Goal: Task Accomplishment & Management: Complete application form

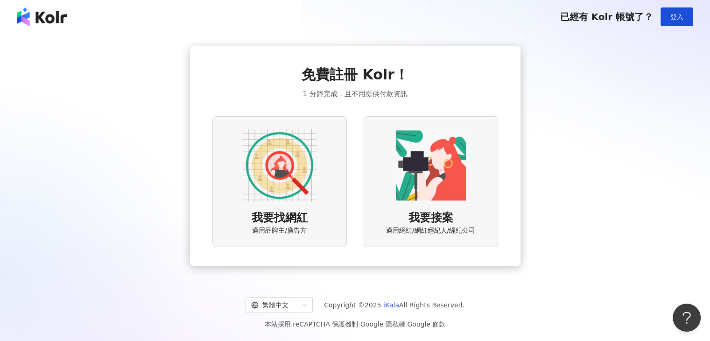
click at [417, 185] on img at bounding box center [430, 165] width 75 height 75
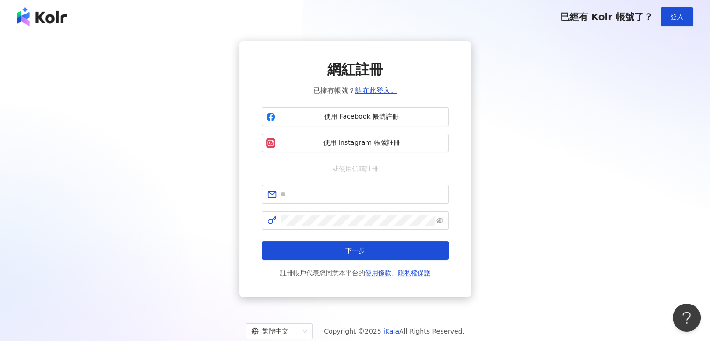
click at [417, 185] on span at bounding box center [355, 194] width 187 height 19
click at [389, 199] on input "text" at bounding box center [361, 194] width 162 height 10
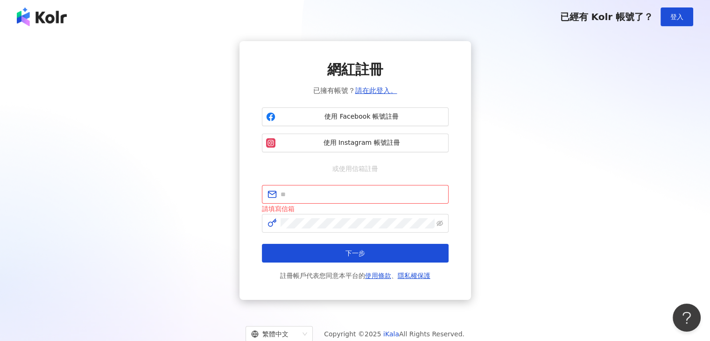
click at [511, 92] on div "網紅註冊 已擁有帳號？ 請在此登入。 使用 Facebook 帳號註冊 使用 Instagram 帳號註冊 或使用信箱註冊 請填寫信箱 下一步 註冊帳戶代表您…" at bounding box center [354, 170] width 687 height 258
click at [376, 196] on input "text" at bounding box center [361, 194] width 162 height 10
type input "**********"
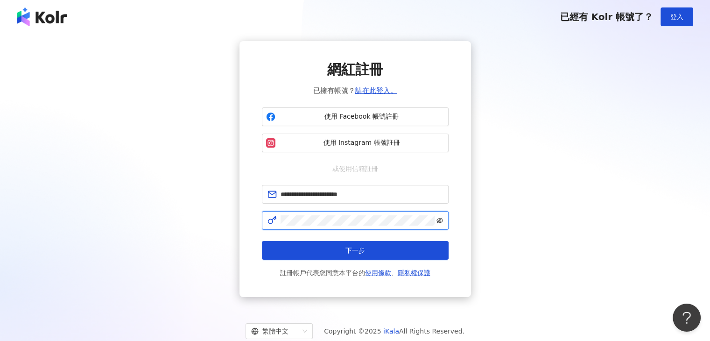
click at [439, 219] on icon "eye-invisible" at bounding box center [439, 220] width 7 height 7
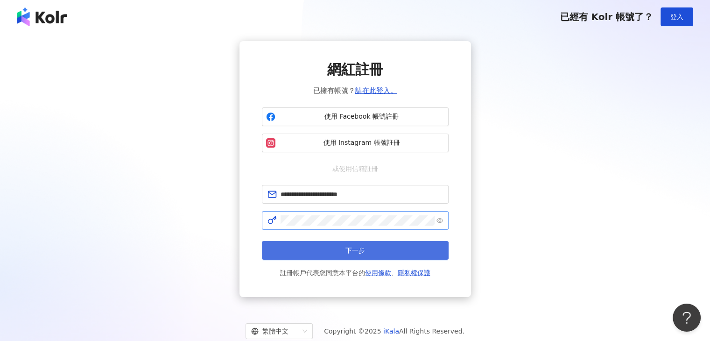
click at [360, 251] on span "下一步" at bounding box center [355, 249] width 20 height 7
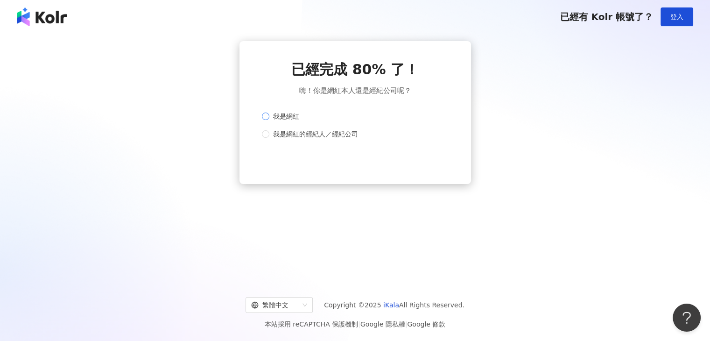
click at [276, 118] on span "我是網紅" at bounding box center [286, 116] width 34 height 10
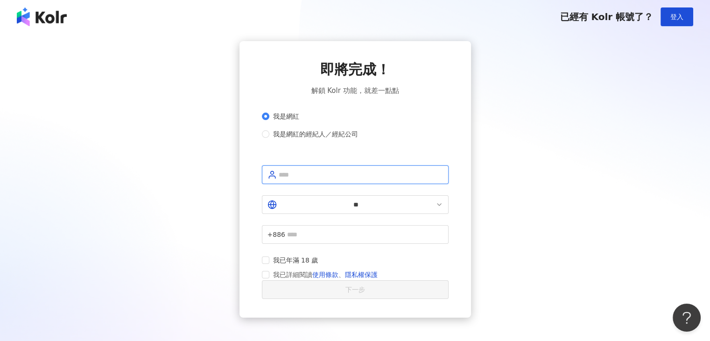
click at [347, 180] on input "text" at bounding box center [361, 174] width 164 height 10
click at [269, 255] on span "我已年滿 18 歲" at bounding box center [295, 260] width 53 height 10
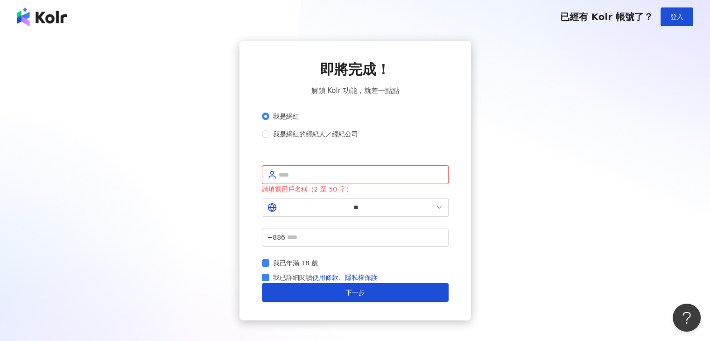
click at [307, 180] on input "text" at bounding box center [361, 174] width 164 height 10
type input "*"
type input "**********"
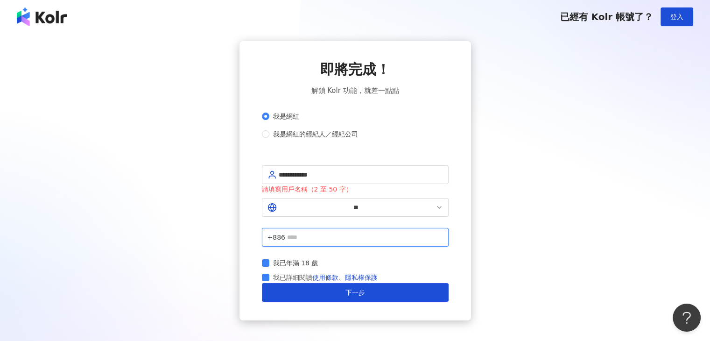
click at [333, 232] on input "text" at bounding box center [365, 237] width 156 height 10
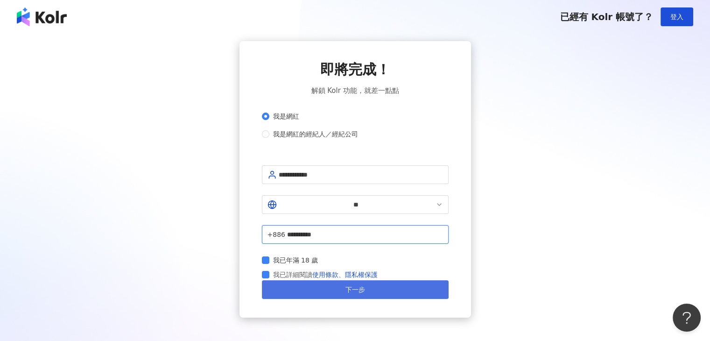
type input "**********"
click at [352, 286] on span "下一步" at bounding box center [355, 289] width 20 height 7
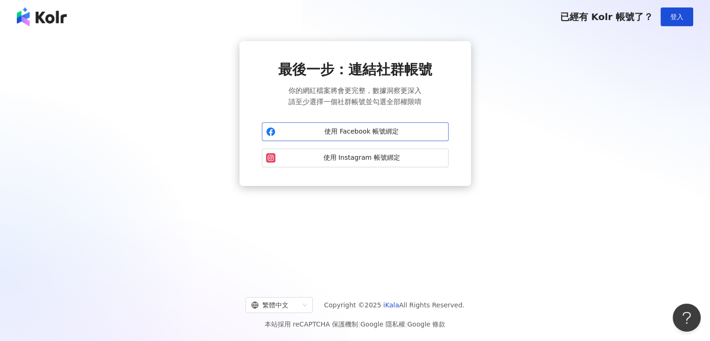
click at [353, 132] on span "使用 Facebook 帳號綁定" at bounding box center [361, 131] width 165 height 9
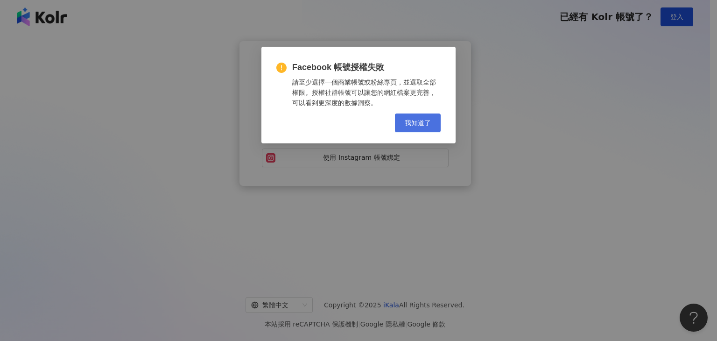
click at [423, 129] on button "我知道了" at bounding box center [418, 122] width 46 height 19
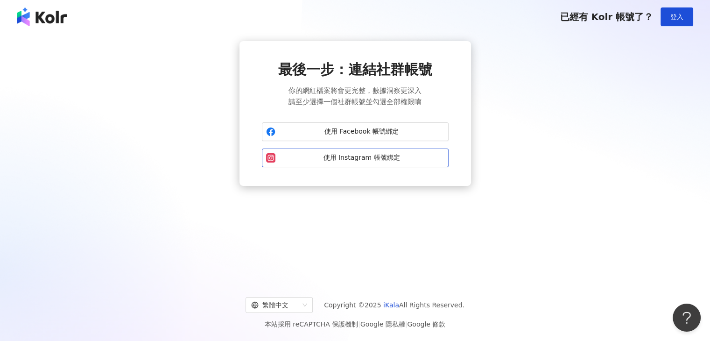
click at [382, 163] on button "使用 Instagram 帳號綁定" at bounding box center [355, 157] width 187 height 19
click at [677, 19] on span "登入" at bounding box center [676, 16] width 13 height 7
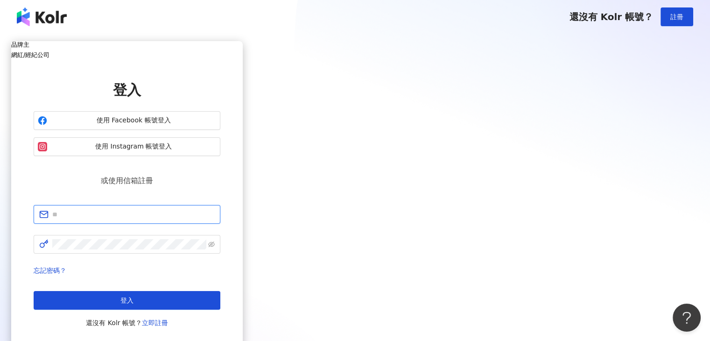
type input "**********"
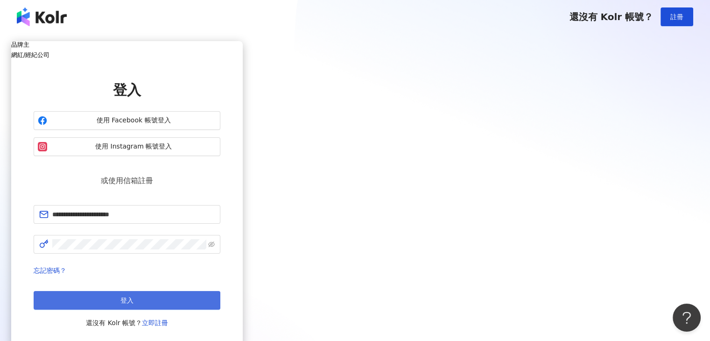
click at [220, 291] on button "登入" at bounding box center [127, 300] width 187 height 19
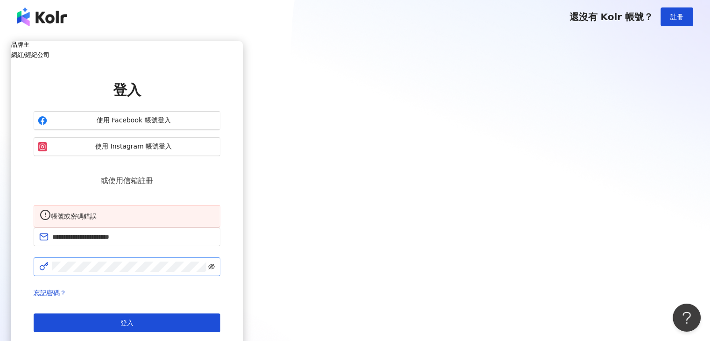
click at [215, 264] on icon "eye-invisible" at bounding box center [212, 267] width 7 height 6
click at [243, 48] on div "品牌主" at bounding box center [126, 44] width 231 height 7
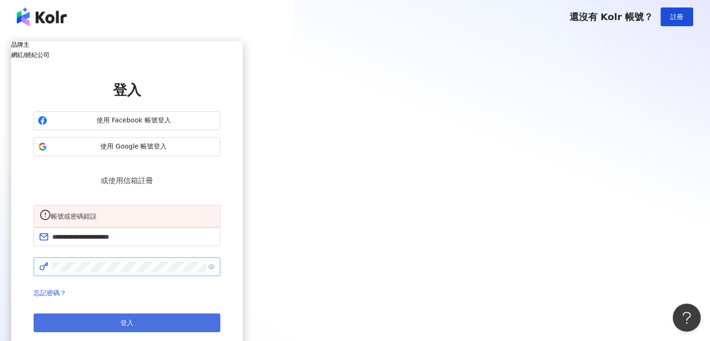
click at [220, 314] on button "登入" at bounding box center [127, 322] width 187 height 19
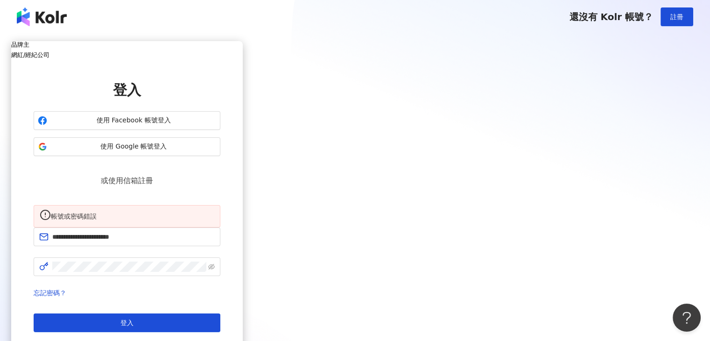
click at [243, 51] on div "網紅/經紀公司" at bounding box center [126, 54] width 231 height 7
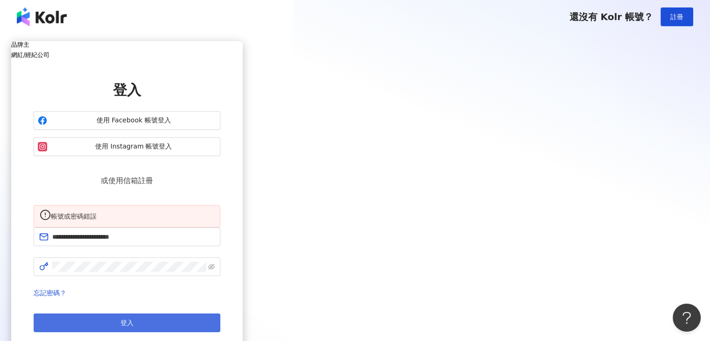
click at [133, 319] on span "登入" at bounding box center [126, 322] width 13 height 7
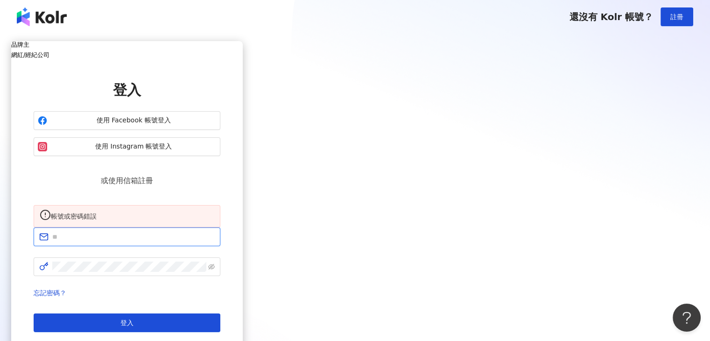
type input "**********"
